Goal: Information Seeking & Learning: Find specific fact

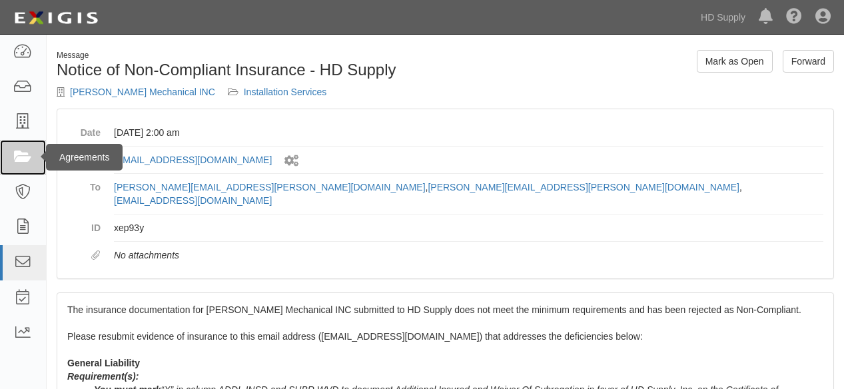
click at [24, 157] on icon at bounding box center [22, 157] width 19 height 15
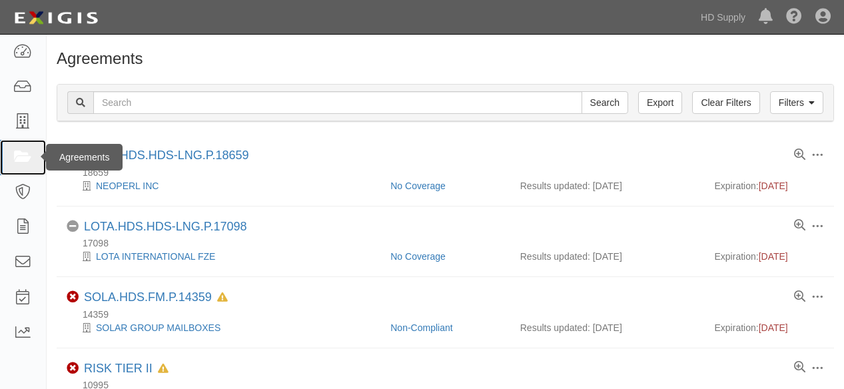
click at [17, 159] on icon at bounding box center [22, 157] width 19 height 15
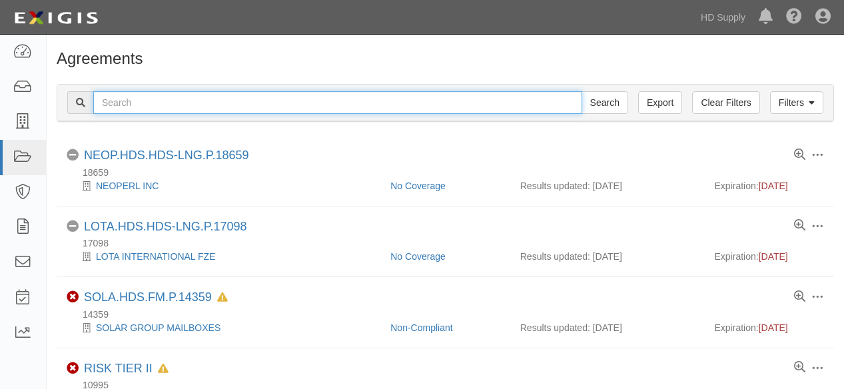
click at [161, 105] on input "text" at bounding box center [337, 102] width 489 height 23
type input "prime time"
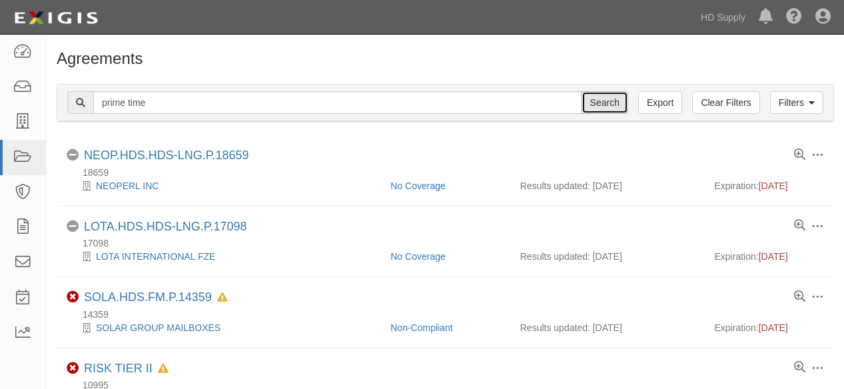
click at [592, 105] on input "Search" at bounding box center [605, 102] width 47 height 23
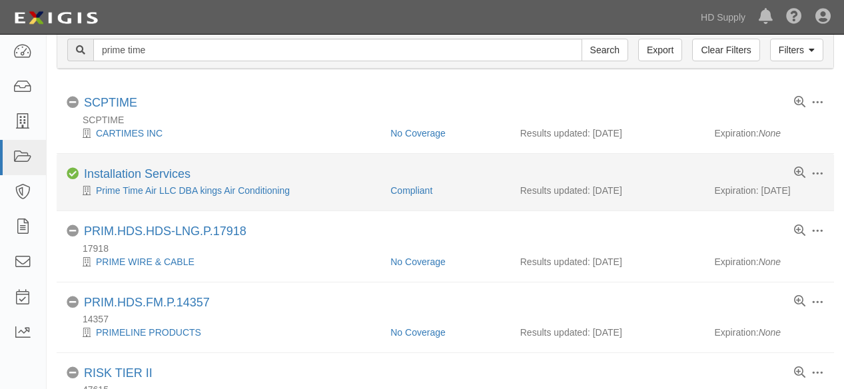
scroll to position [74, 0]
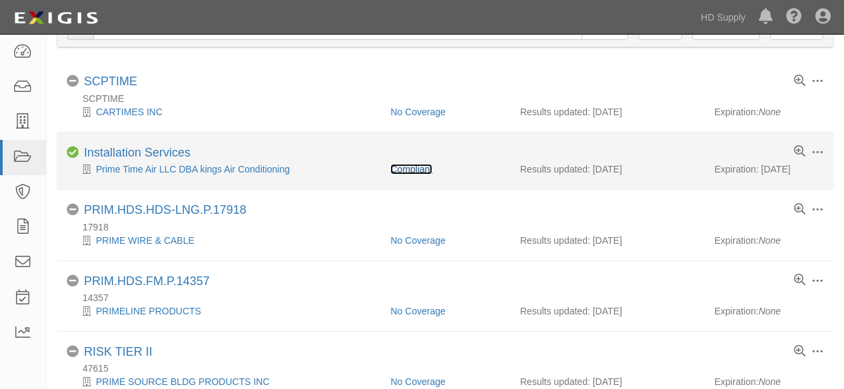
click at [403, 168] on link "Compliant" at bounding box center [411, 169] width 42 height 11
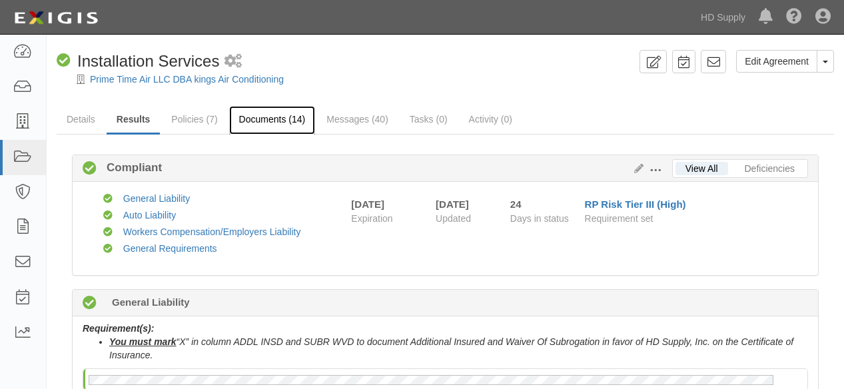
click at [270, 119] on link "Documents (14)" at bounding box center [272, 120] width 87 height 29
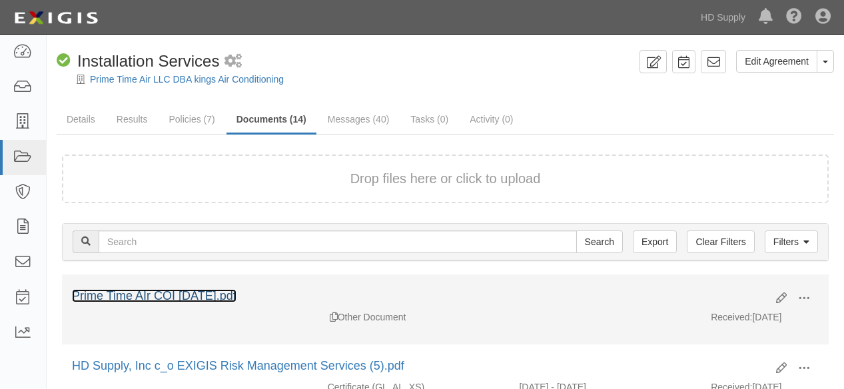
click at [205, 291] on link "Prime Time AIr COI [DATE].pdf" at bounding box center [154, 295] width 165 height 13
